Goal: Navigation & Orientation: Go to known website

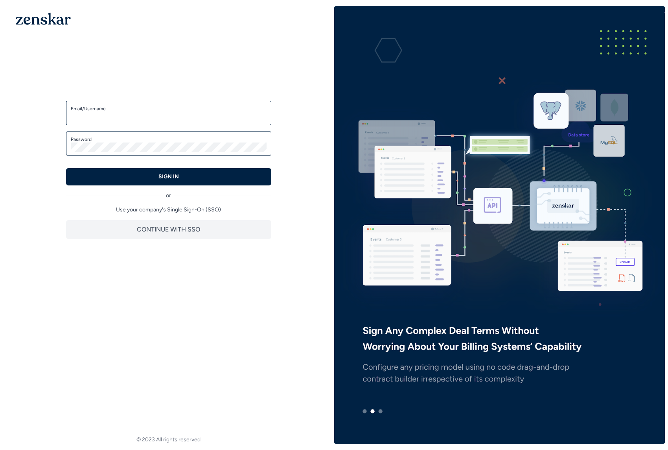
click at [217, 114] on input "Email/Username" at bounding box center [169, 116] width 196 height 9
type input "*****"
click at [66, 168] on button "SIGN IN" at bounding box center [168, 176] width 205 height 17
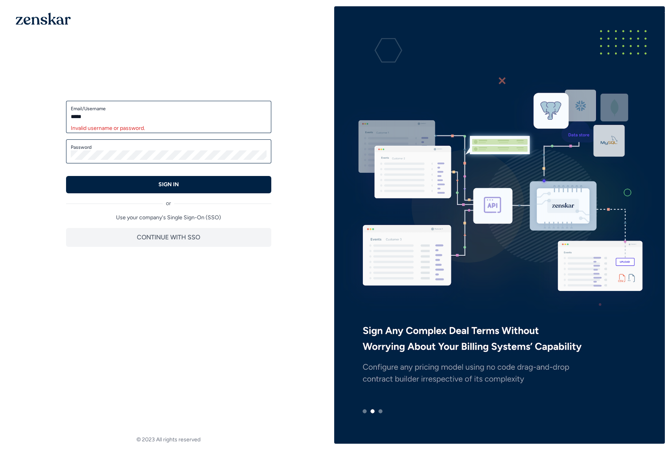
click at [557, 10] on div at bounding box center [499, 224] width 331 height 437
click at [209, 159] on div "Password" at bounding box center [168, 151] width 205 height 24
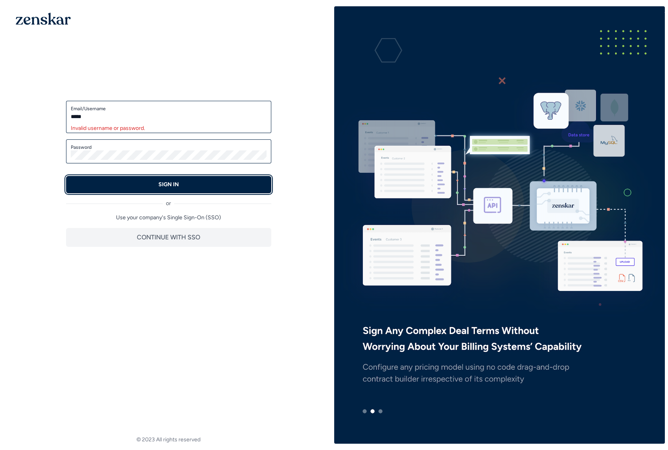
click at [201, 189] on button "SIGN IN" at bounding box center [168, 184] width 205 height 17
